Goal: Task Accomplishment & Management: Use online tool/utility

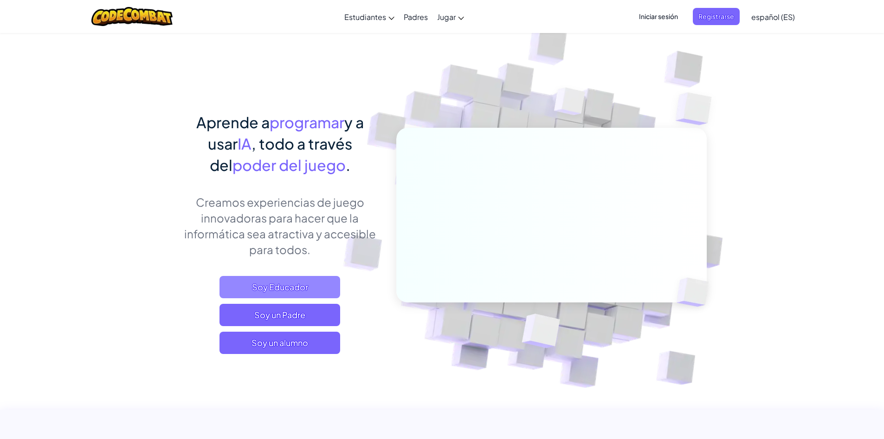
click at [282, 296] on span "Soy Educador" at bounding box center [280, 287] width 121 height 22
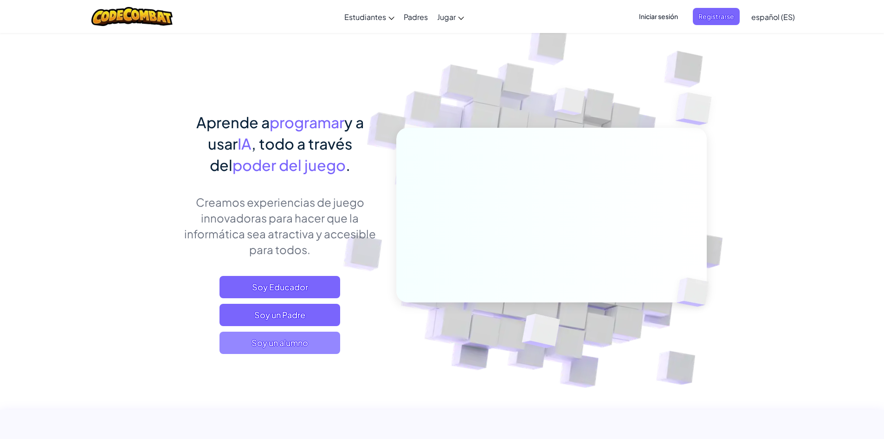
click at [272, 343] on span "Soy un alumno" at bounding box center [280, 342] width 121 height 22
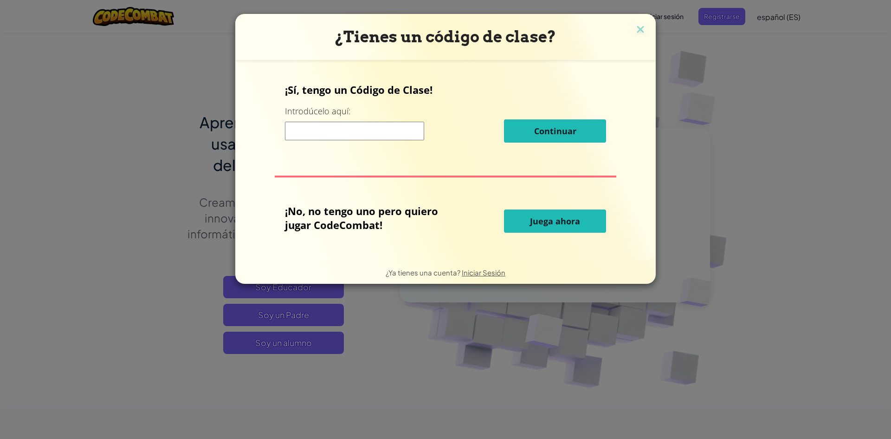
click at [370, 130] on input at bounding box center [354, 131] width 139 height 19
click at [551, 228] on button "Juega ahora" at bounding box center [555, 220] width 102 height 23
click at [551, 222] on span "Juega ahora" at bounding box center [555, 220] width 50 height 11
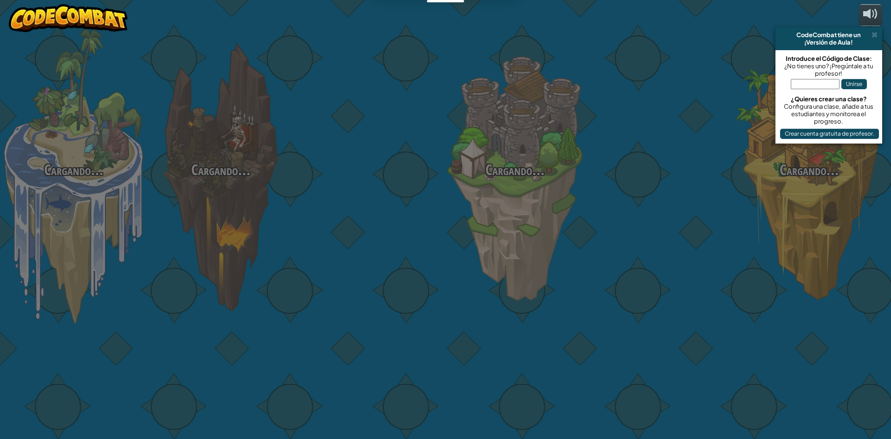
select select "es-ES"
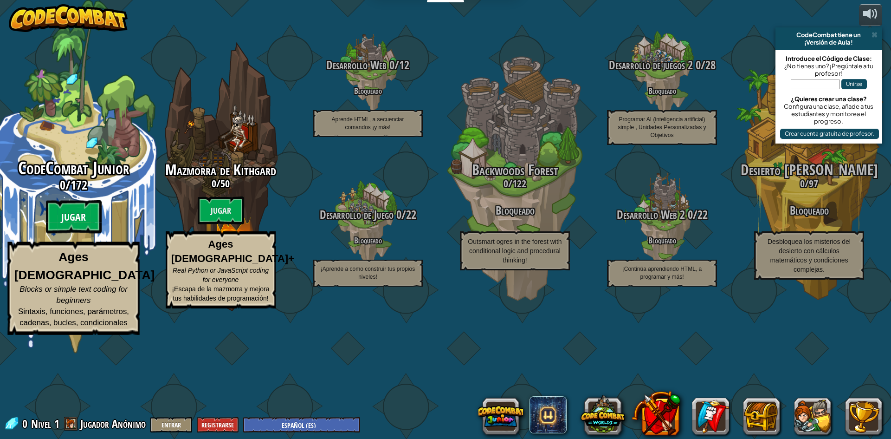
click at [96, 234] on btn "Jugar" at bounding box center [74, 216] width 56 height 33
select select "es-ES"
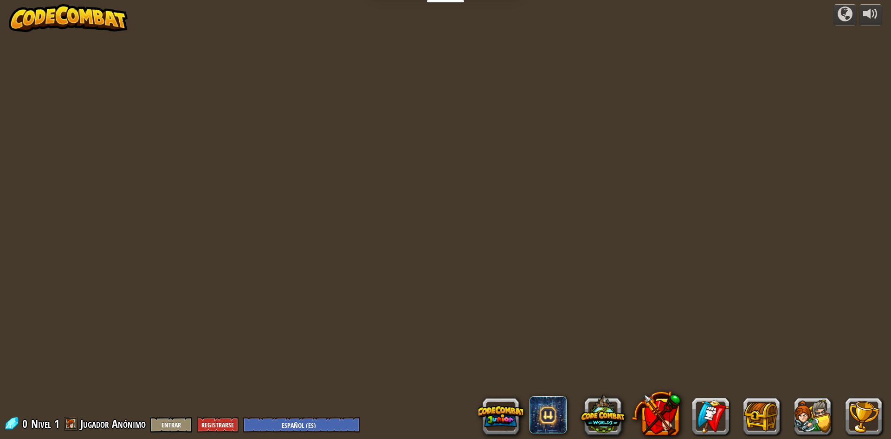
select select "es-ES"
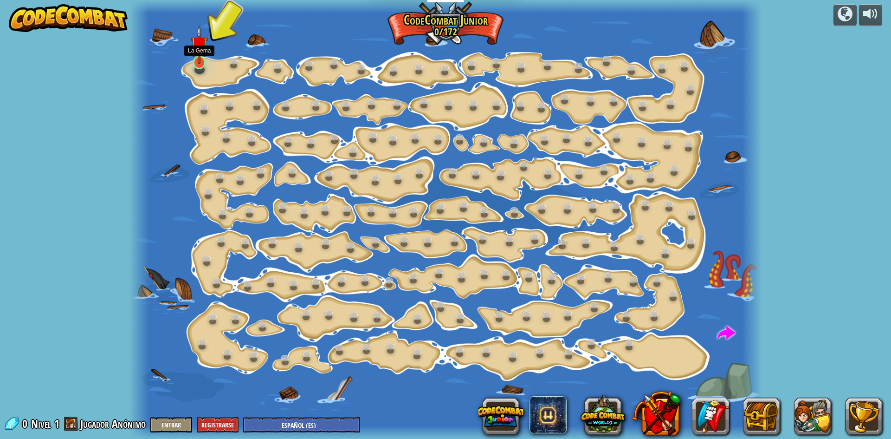
click at [199, 59] on img at bounding box center [199, 45] width 17 height 39
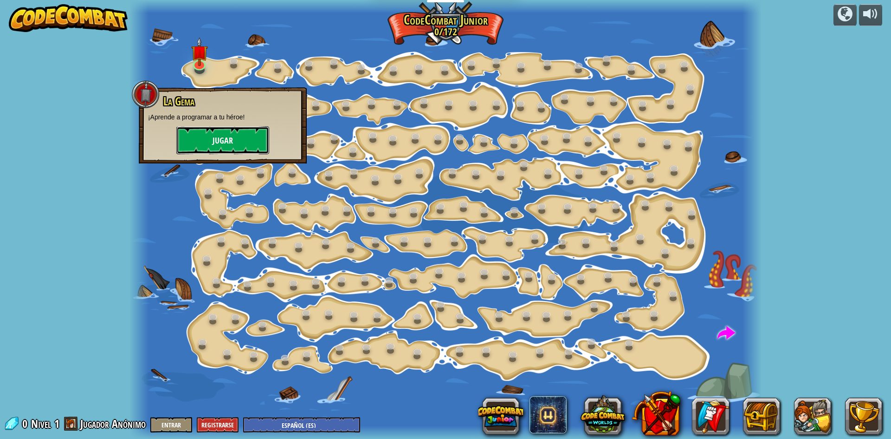
click at [210, 141] on button "Jugar" at bounding box center [222, 140] width 93 height 28
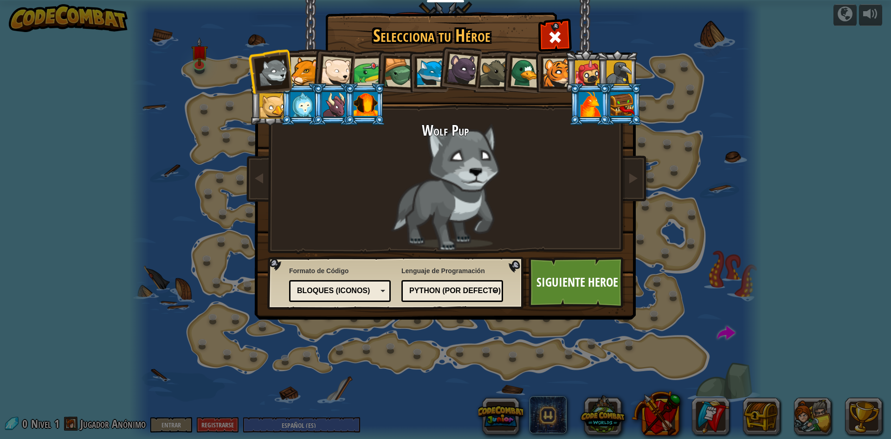
click at [296, 75] on div at bounding box center [305, 71] width 28 height 28
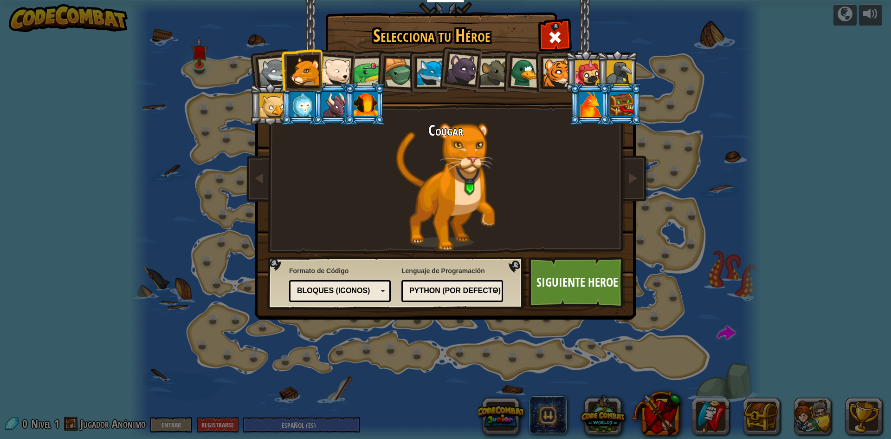
click at [339, 78] on div at bounding box center [336, 71] width 31 height 31
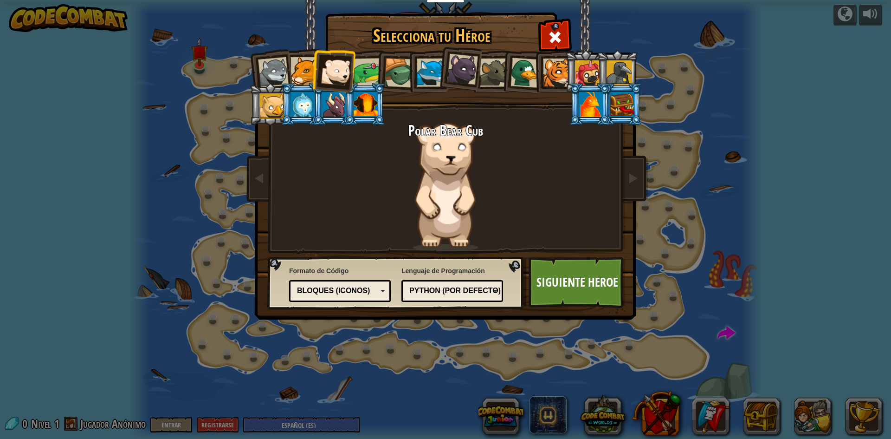
drag, startPoint x: 365, startPoint y: 73, endPoint x: 386, endPoint y: 80, distance: 22.0
click at [366, 73] on div at bounding box center [368, 72] width 29 height 29
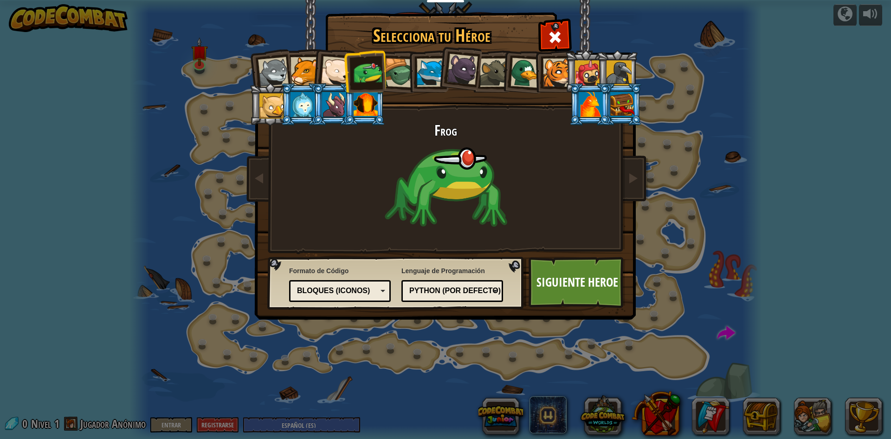
click at [393, 75] on div at bounding box center [399, 73] width 30 height 30
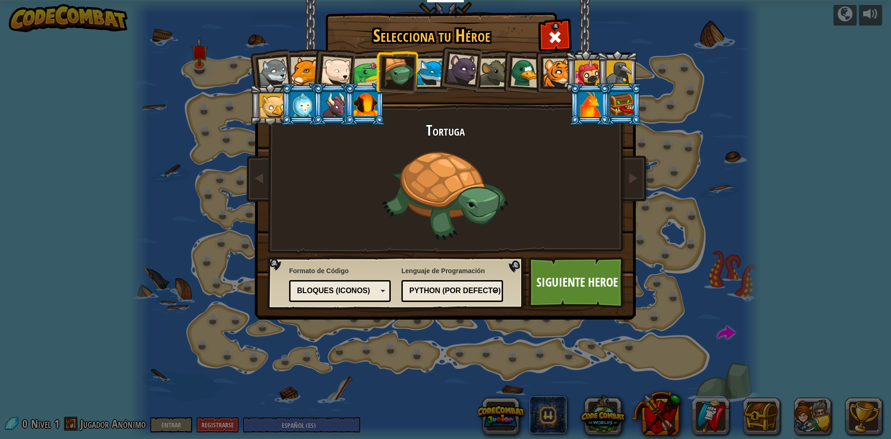
drag, startPoint x: 409, startPoint y: 71, endPoint x: 420, endPoint y: 76, distance: 11.6
click at [412, 74] on div at bounding box center [399, 73] width 30 height 30
click at [425, 73] on div at bounding box center [431, 72] width 28 height 28
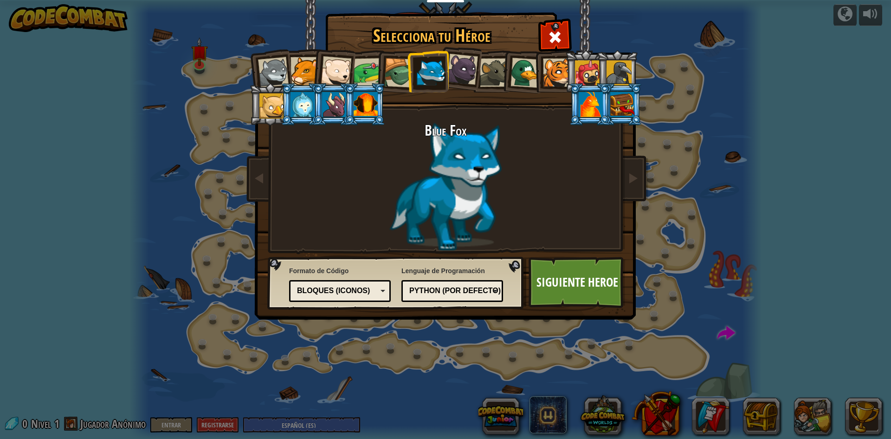
click at [450, 70] on div at bounding box center [462, 69] width 31 height 31
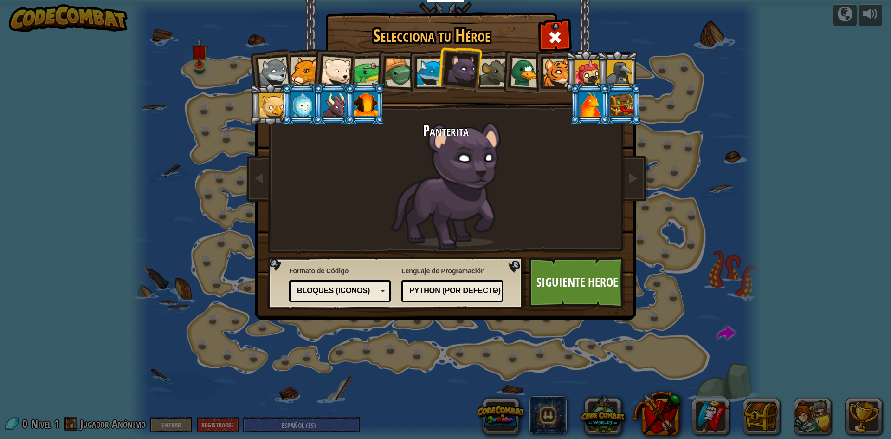
drag, startPoint x: 464, startPoint y: 69, endPoint x: 484, endPoint y: 75, distance: 21.3
click at [474, 74] on div at bounding box center [462, 69] width 31 height 31
click at [484, 75] on div at bounding box center [494, 72] width 28 height 28
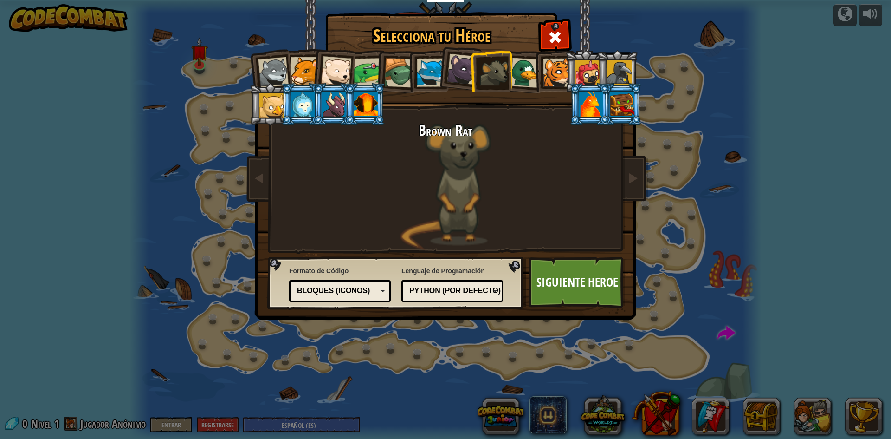
click at [504, 78] on div at bounding box center [494, 72] width 28 height 28
click at [517, 79] on div at bounding box center [526, 73] width 30 height 30
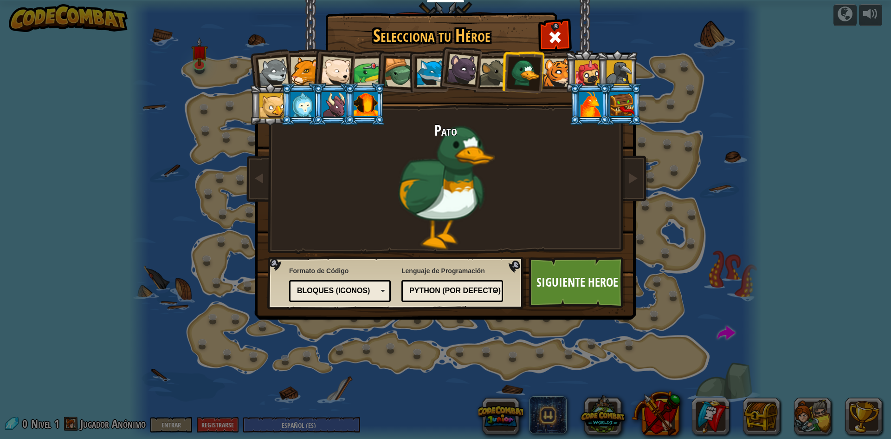
click at [547, 78] on div at bounding box center [557, 72] width 28 height 28
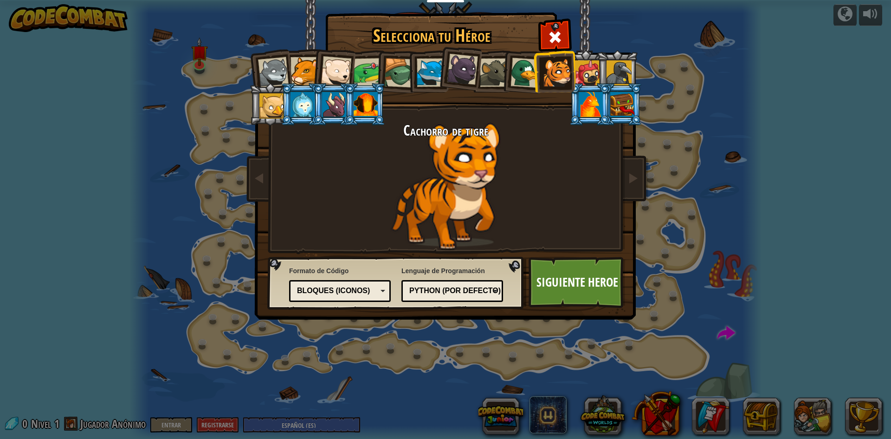
drag, startPoint x: 572, startPoint y: 78, endPoint x: 584, endPoint y: 81, distance: 12.1
click at [574, 80] on li at bounding box center [554, 71] width 42 height 42
click at [584, 81] on div at bounding box center [587, 72] width 25 height 25
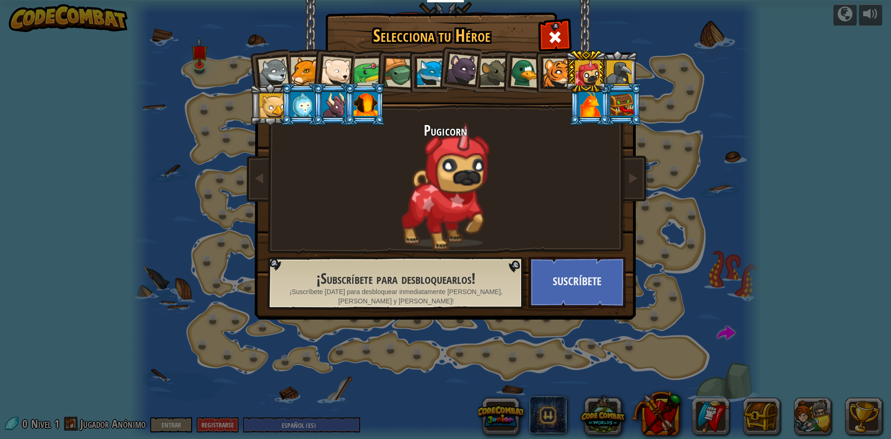
click at [622, 79] on div at bounding box center [619, 72] width 25 height 25
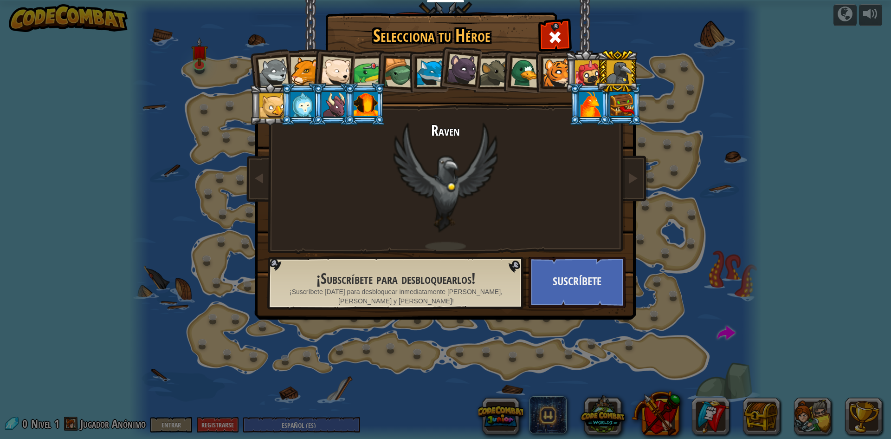
click at [284, 110] on li at bounding box center [302, 104] width 42 height 42
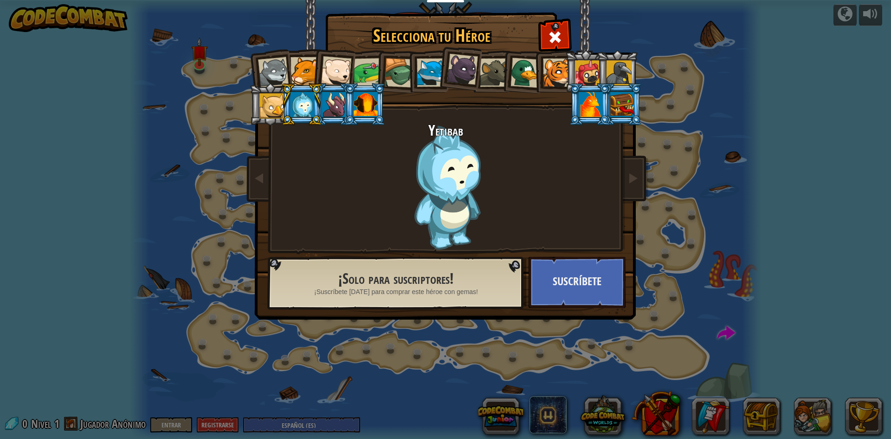
click at [333, 108] on div at bounding box center [334, 104] width 24 height 25
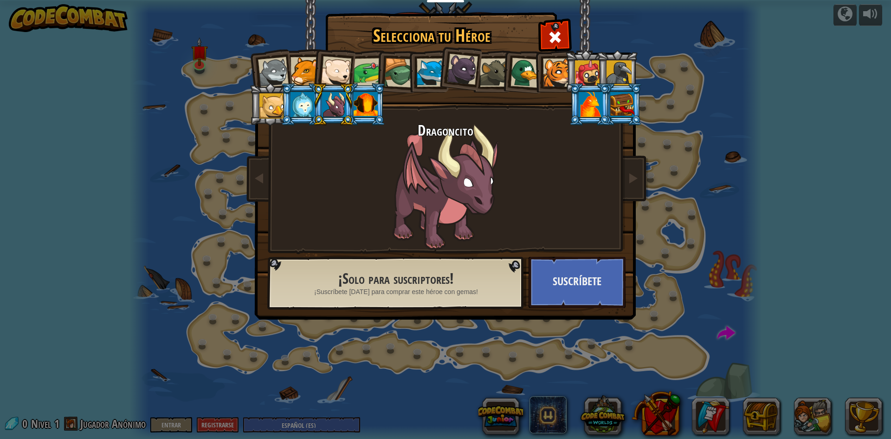
click at [364, 110] on div at bounding box center [366, 104] width 24 height 25
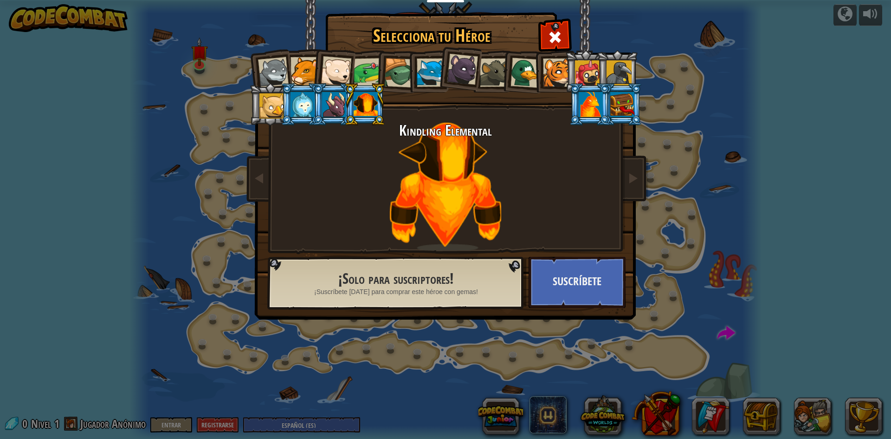
click at [600, 108] on div at bounding box center [591, 104] width 24 height 25
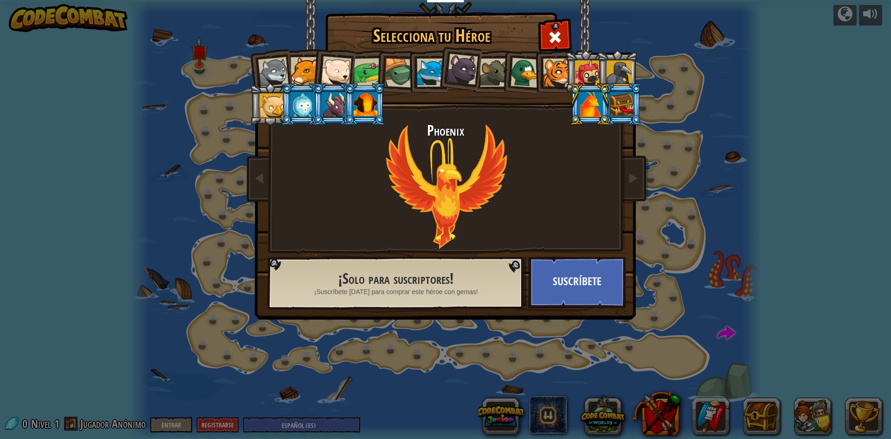
click at [619, 109] on div at bounding box center [622, 104] width 24 height 25
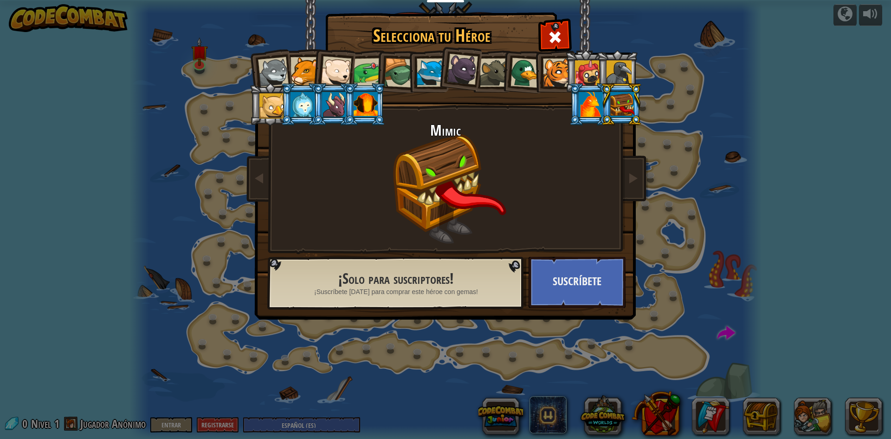
click at [279, 72] on div at bounding box center [273, 72] width 31 height 31
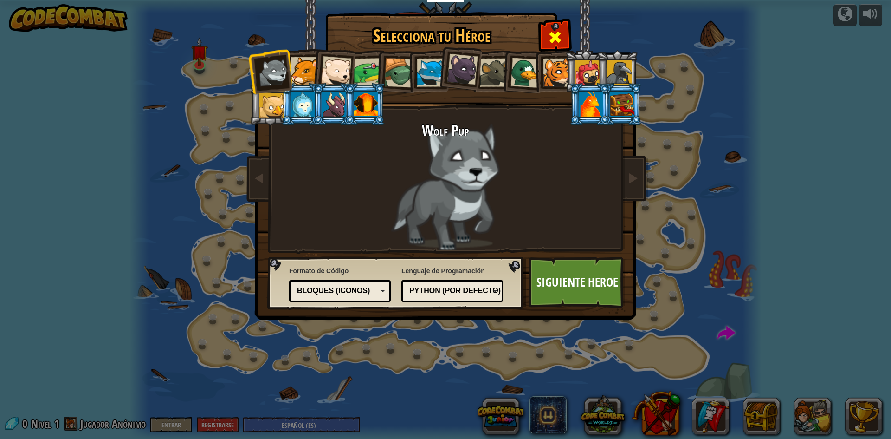
click at [553, 40] on span at bounding box center [555, 37] width 15 height 15
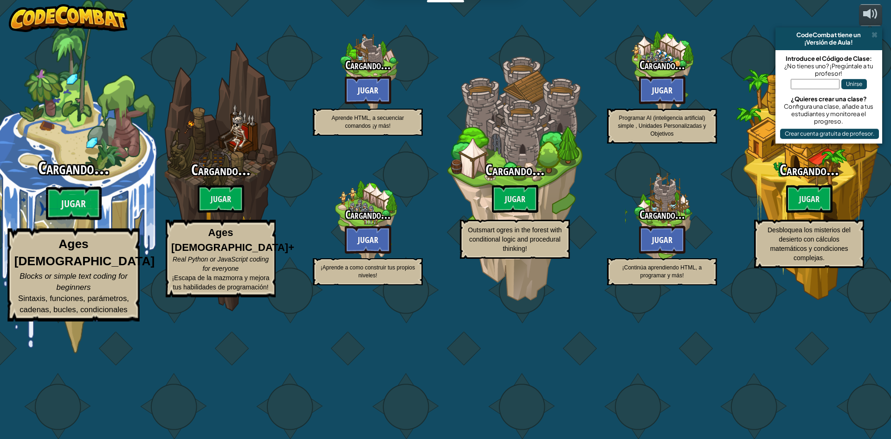
select select "es-ES"
